Goal: Task Accomplishment & Management: Manage account settings

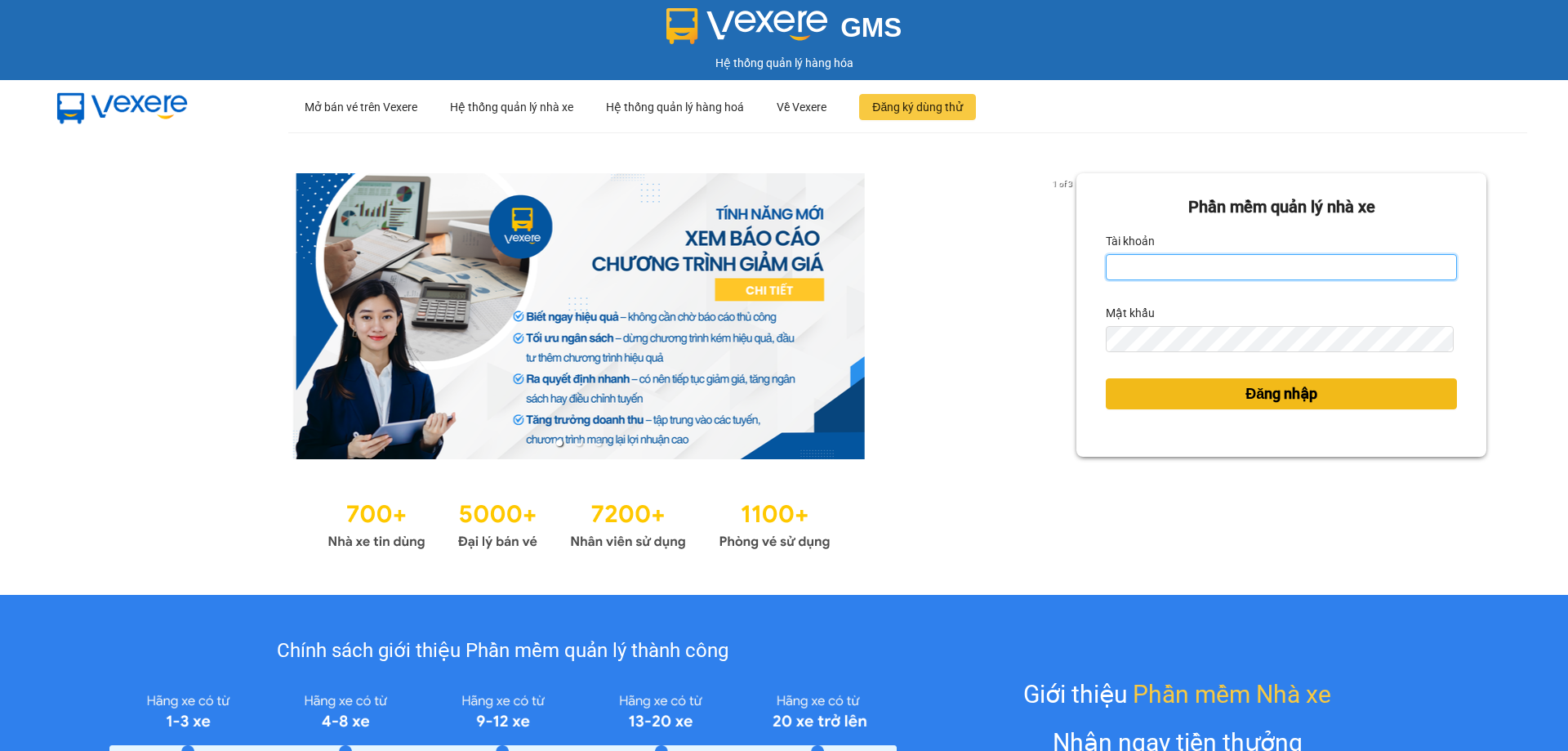
type input "vtychi.hhg"
click at [1183, 390] on button "Đăng nhập" at bounding box center [1281, 394] width 351 height 31
